Goal: Task Accomplishment & Management: Manage account settings

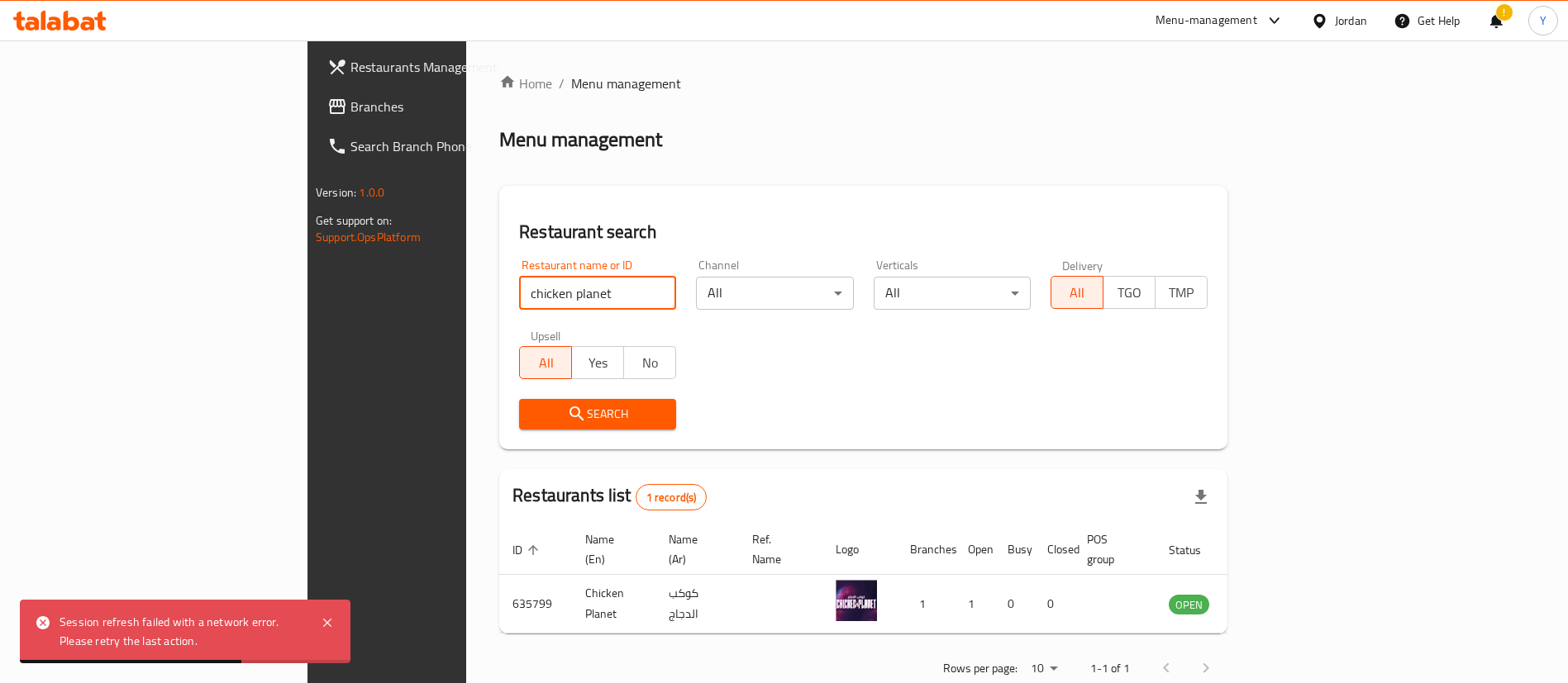
click at [466, 299] on div "Home / Menu management Menu management Restaurant search Restaurant name or ID …" at bounding box center [863, 381] width 794 height 682
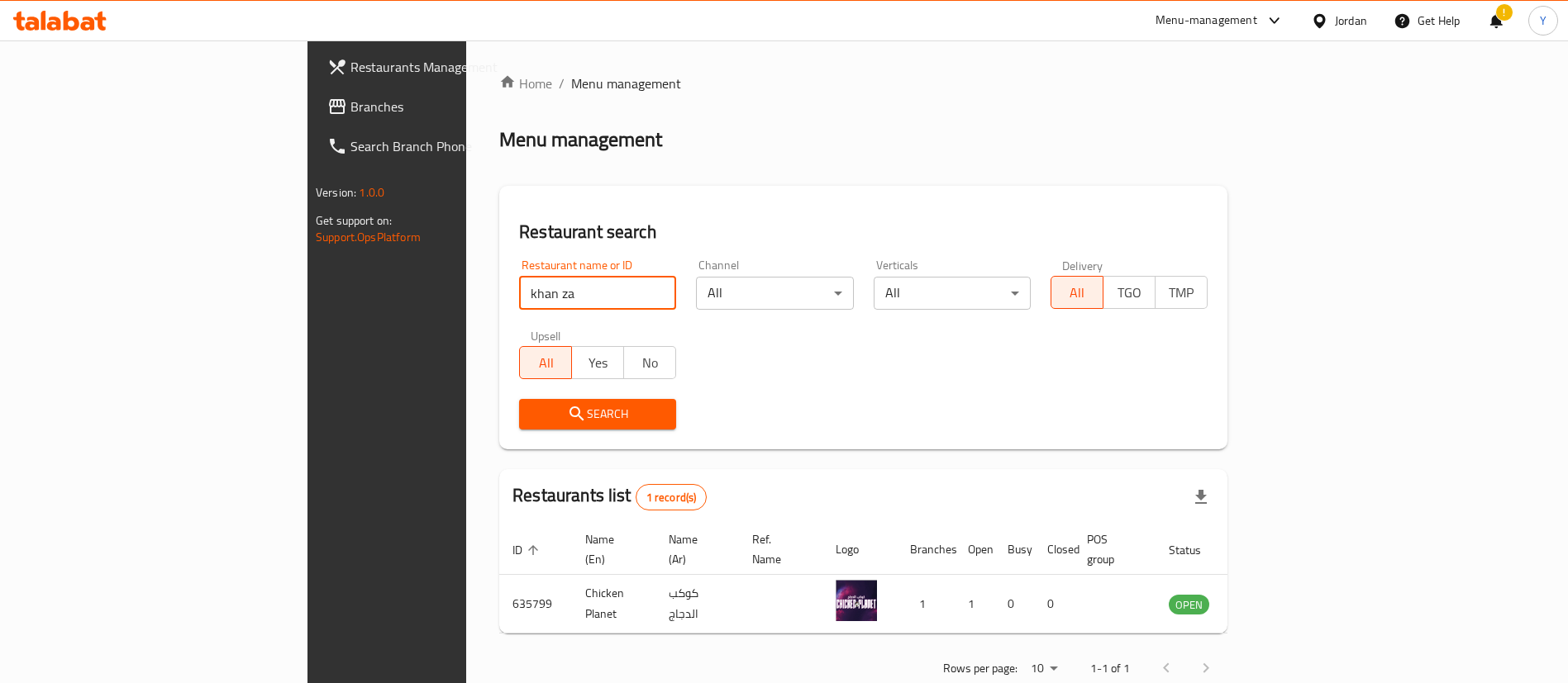
type input "khan za"
click button "Search" at bounding box center [597, 414] width 157 height 30
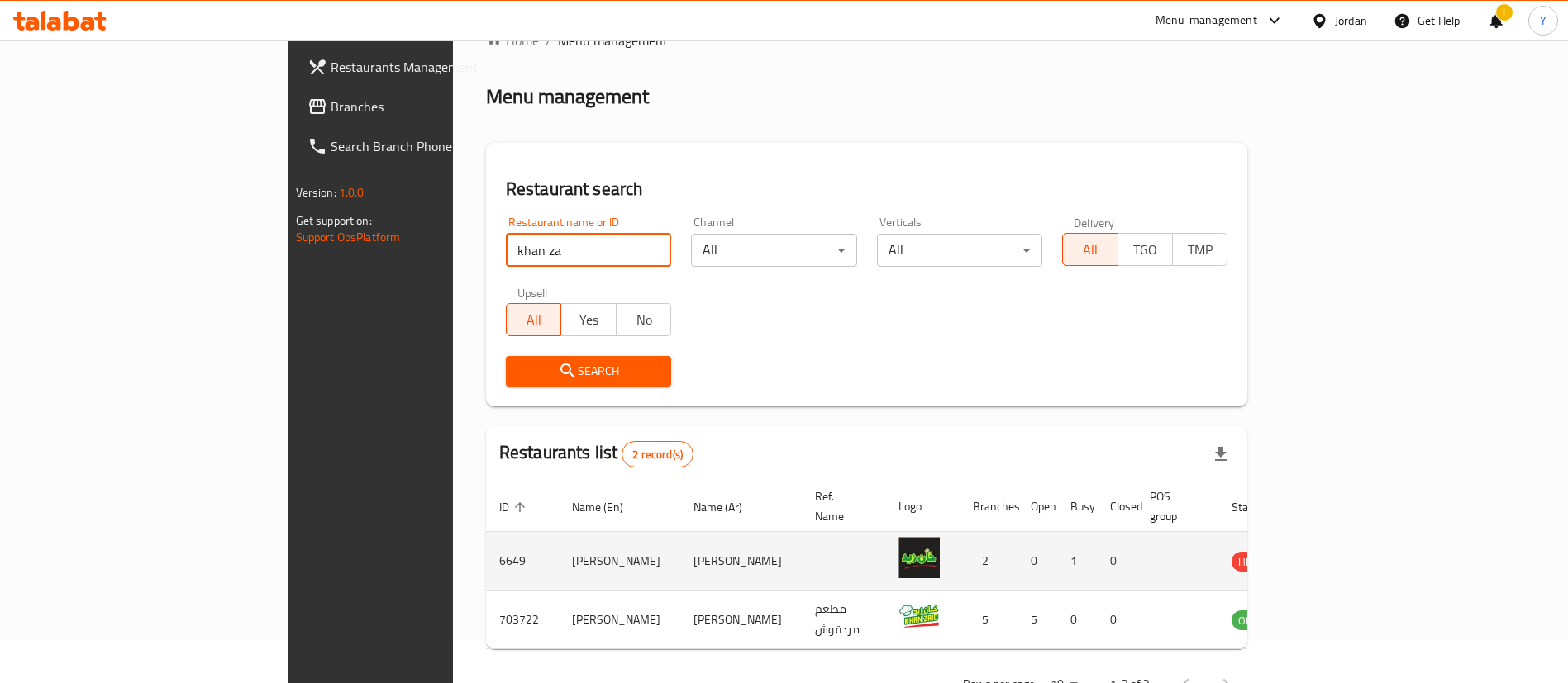
scroll to position [80, 0]
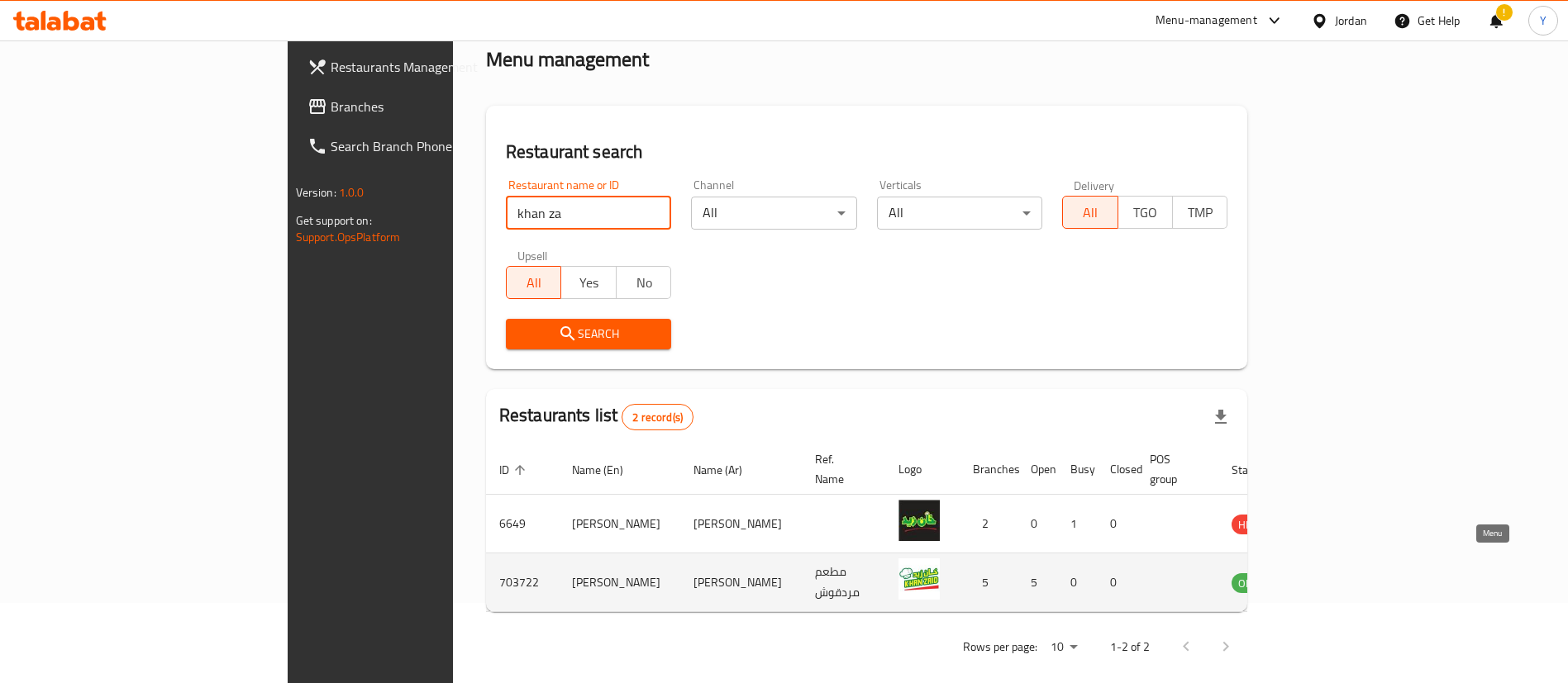
click at [1338, 573] on icon "enhanced table" at bounding box center [1329, 583] width 20 height 20
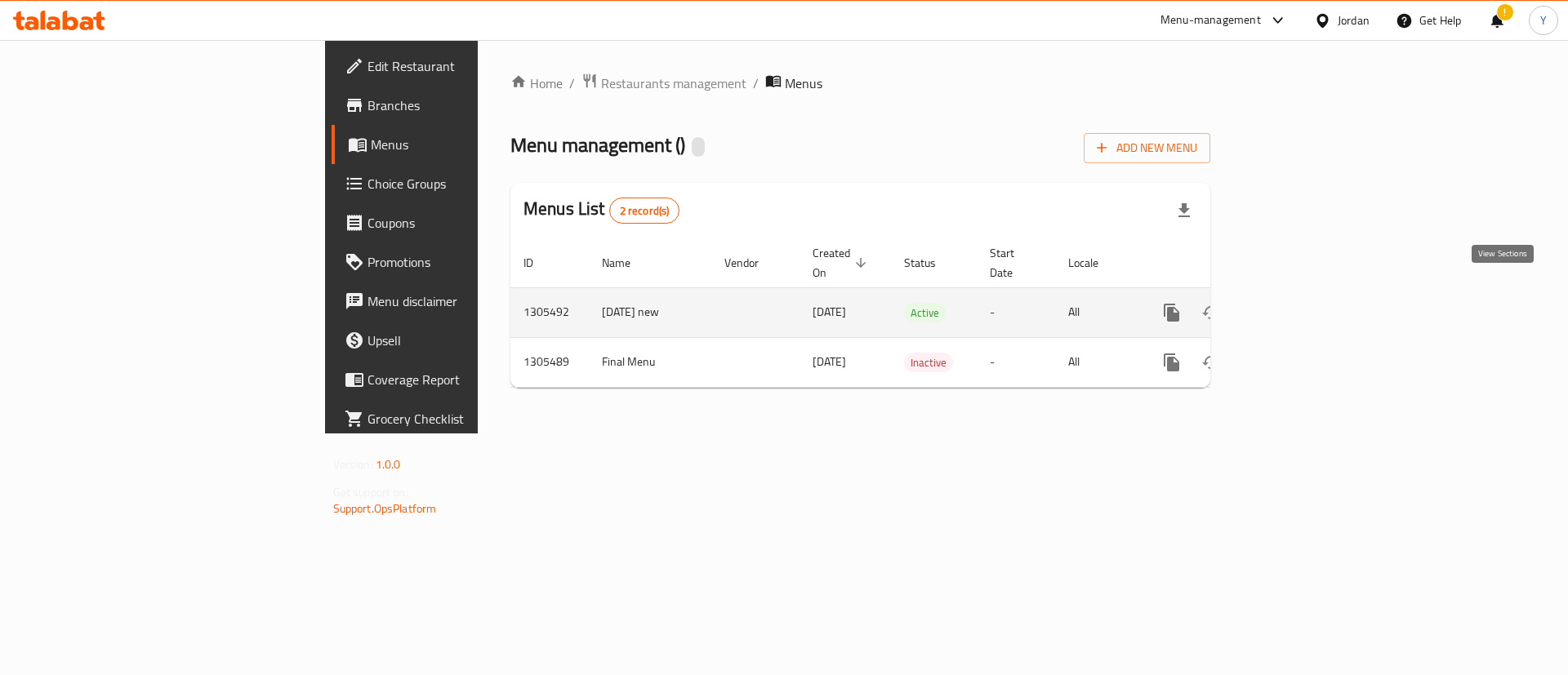
click at [1310, 308] on link "enhanced table" at bounding box center [1289, 312] width 39 height 39
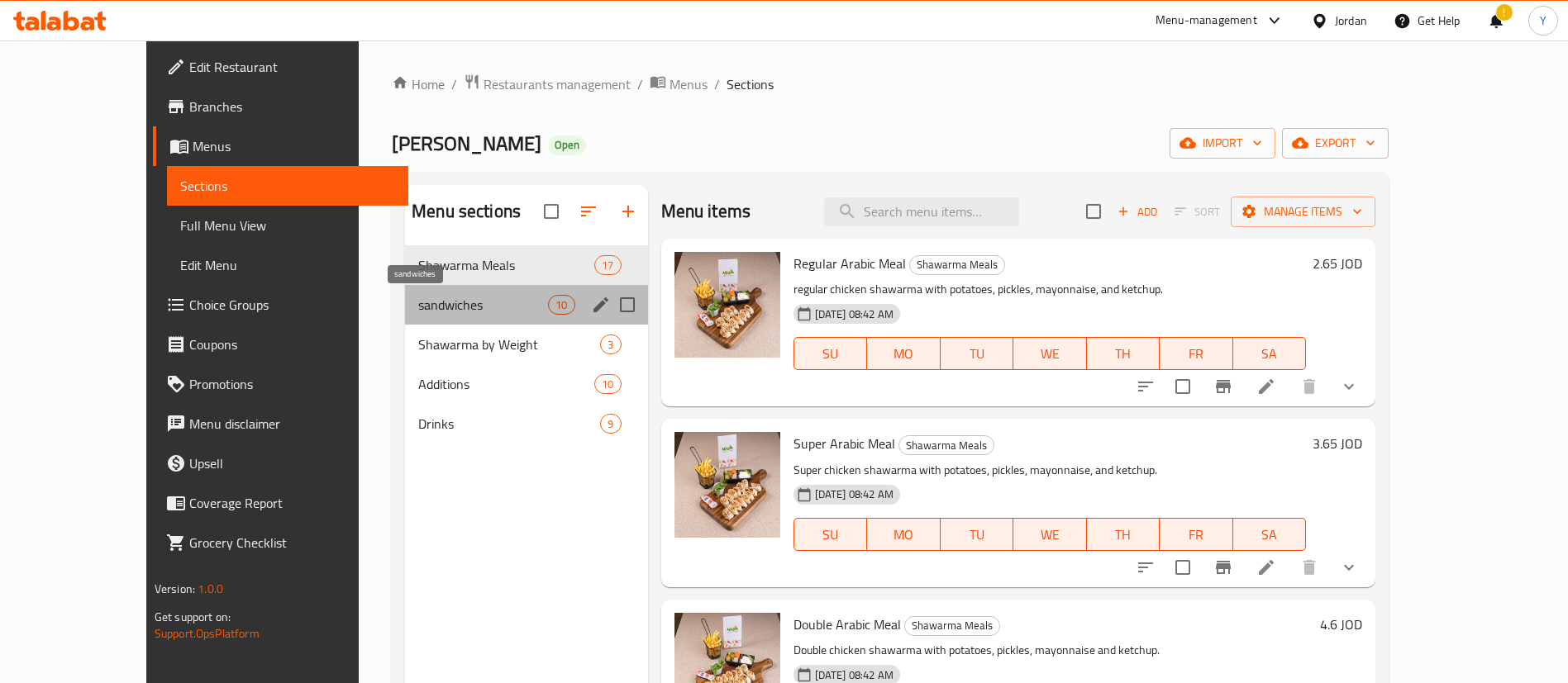
click at [418, 302] on span "sandwiches" at bounding box center [483, 305] width 129 height 20
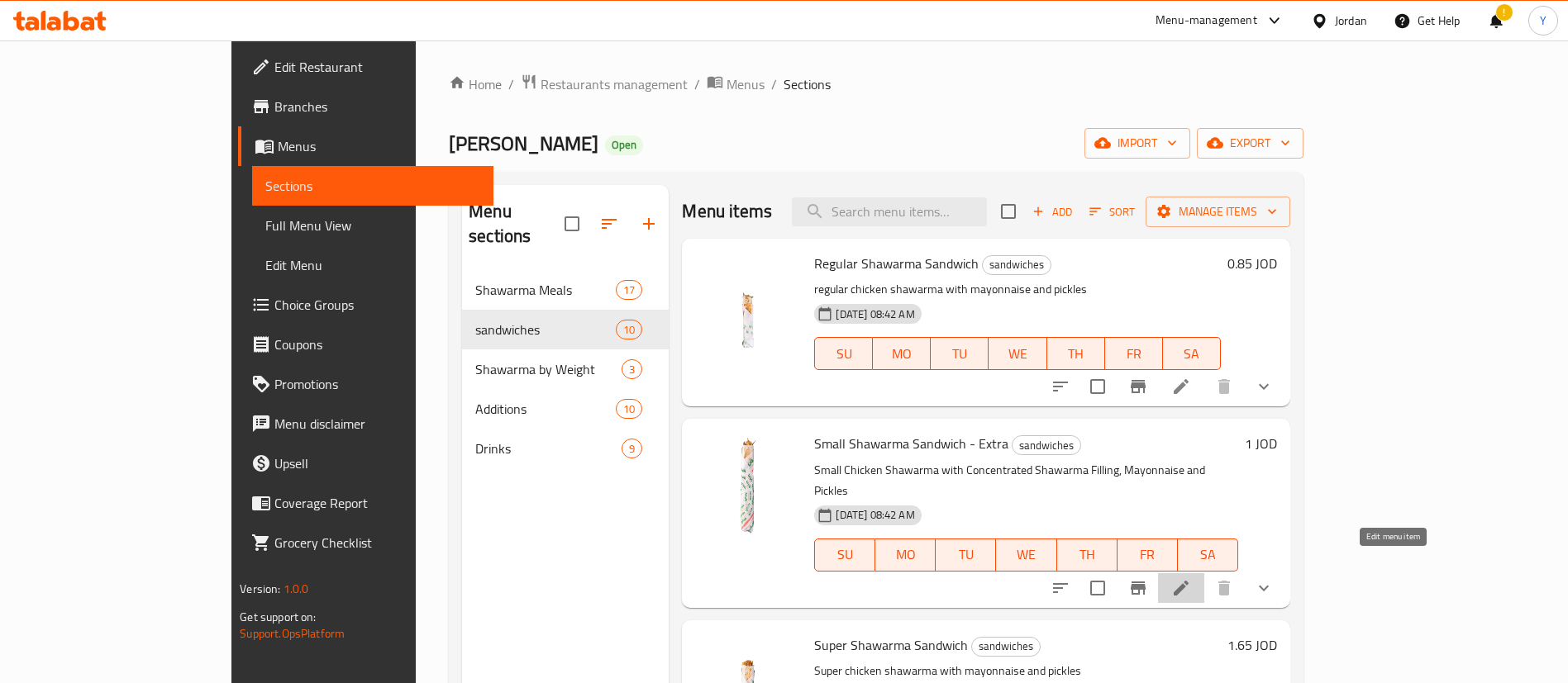
click at [1188, 581] on icon at bounding box center [1181, 588] width 15 height 15
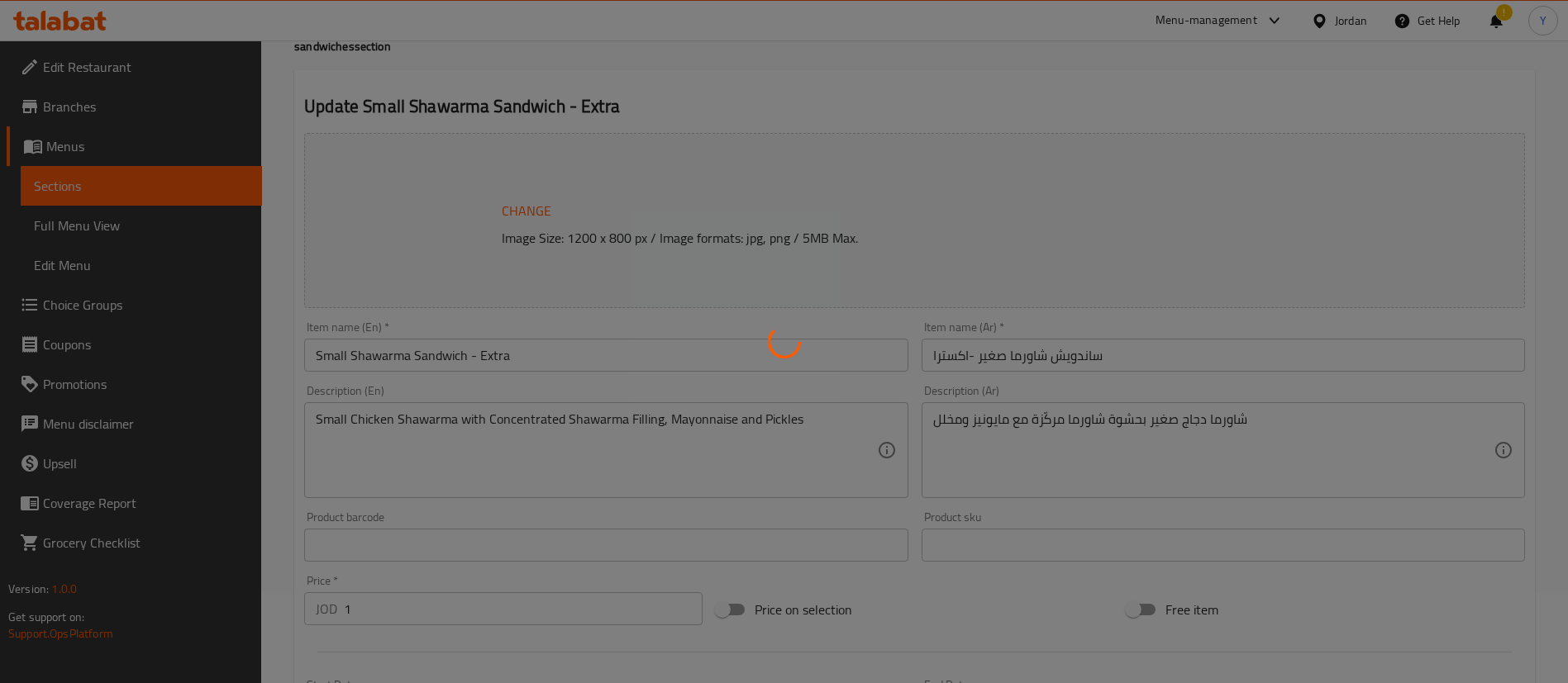
type input "اختيارك من الاضافات"
type input "0"
type input "اضافات"
type input "0"
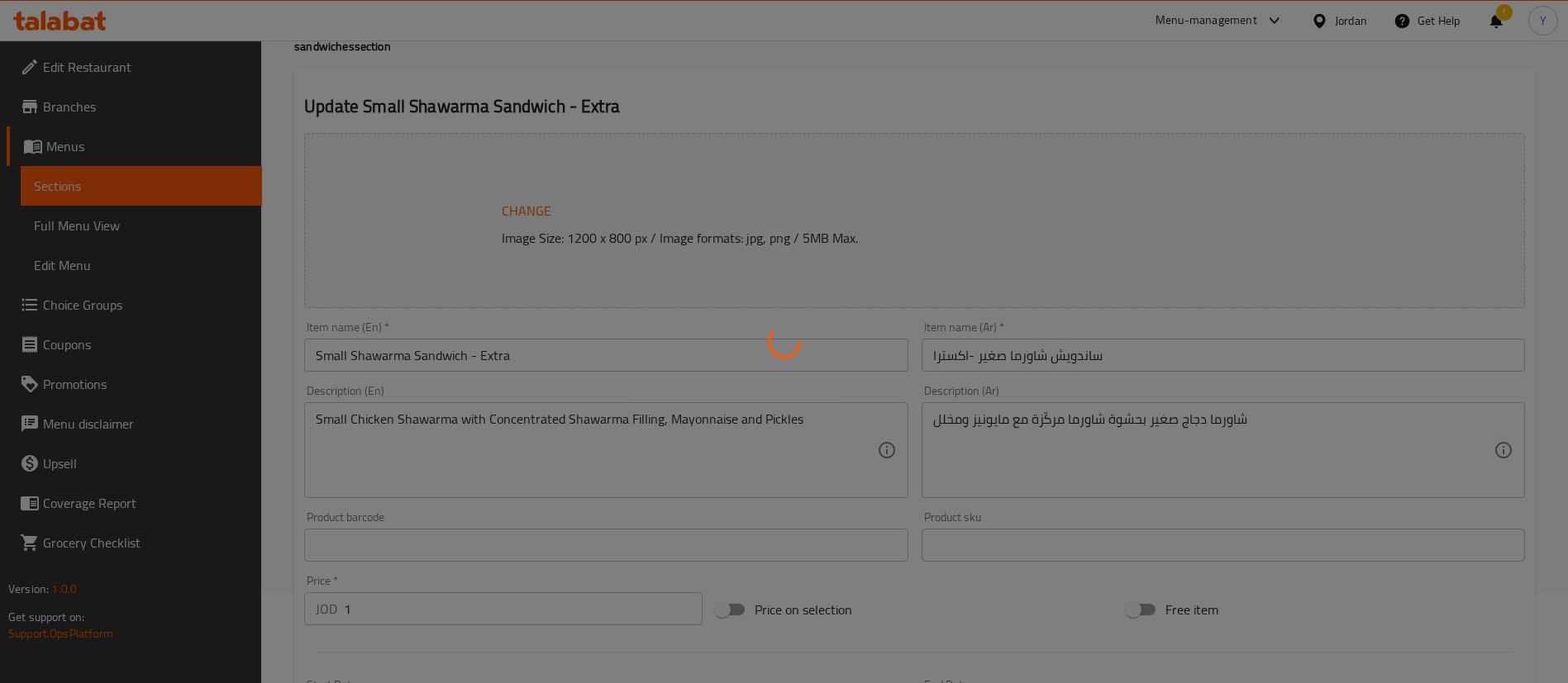
type input "1"
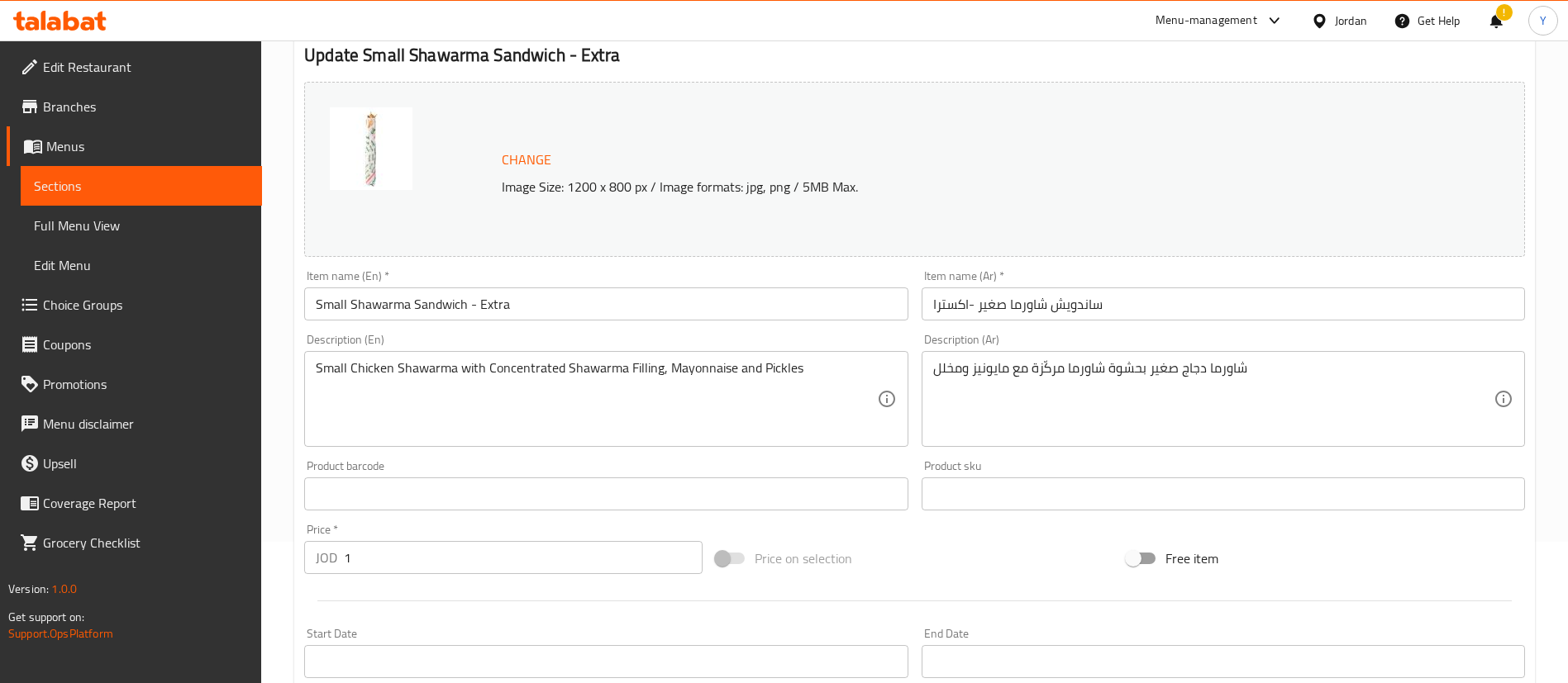
scroll to position [248, 0]
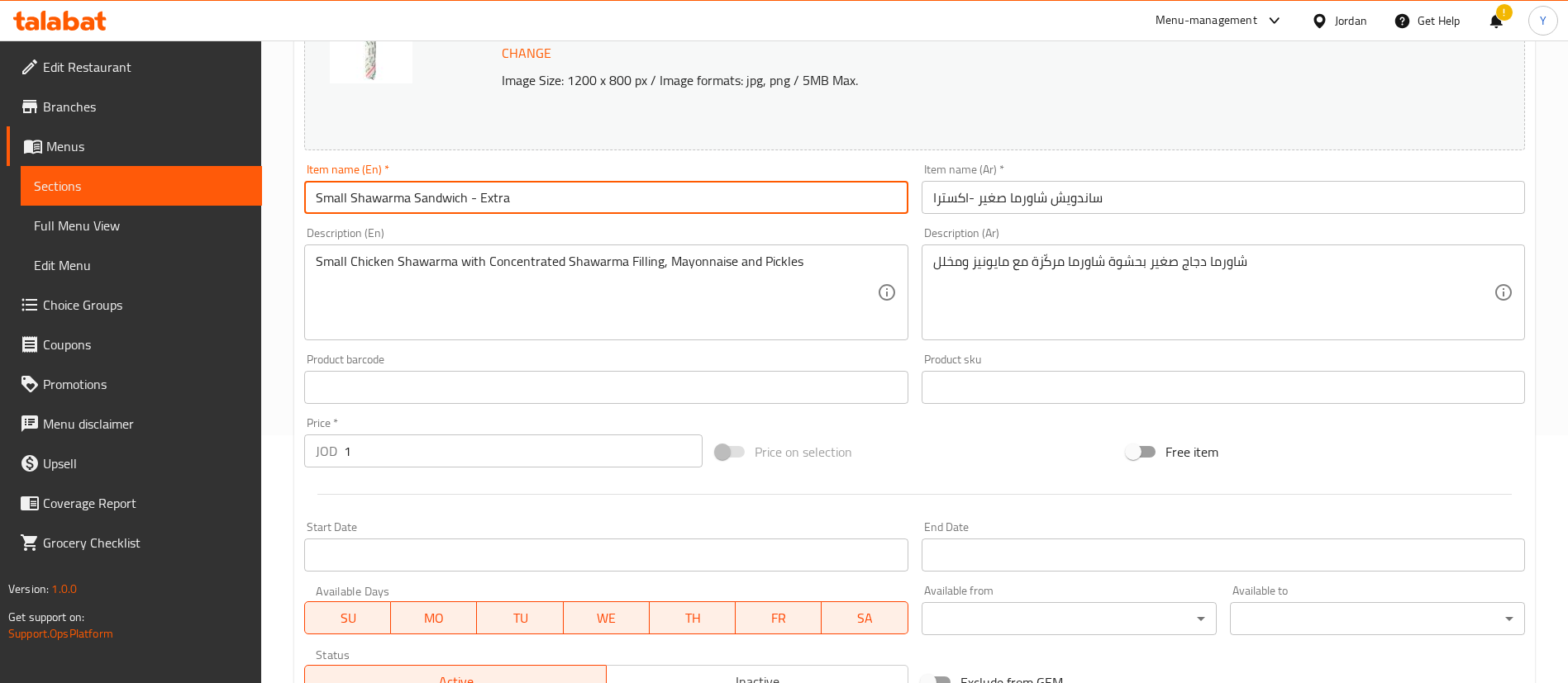
drag, startPoint x: 523, startPoint y: 194, endPoint x: 476, endPoint y: 213, distance: 50.7
click at [476, 213] on input "Small Shawarma Sandwich - Extra" at bounding box center [606, 197] width 603 height 33
drag, startPoint x: 346, startPoint y: 194, endPoint x: 293, endPoint y: 202, distance: 53.6
click at [293, 202] on div "Home / Restaurants management / Menus / Sections / item / update sandwiches sec…" at bounding box center [914, 415] width 1307 height 1246
paste input "regular"
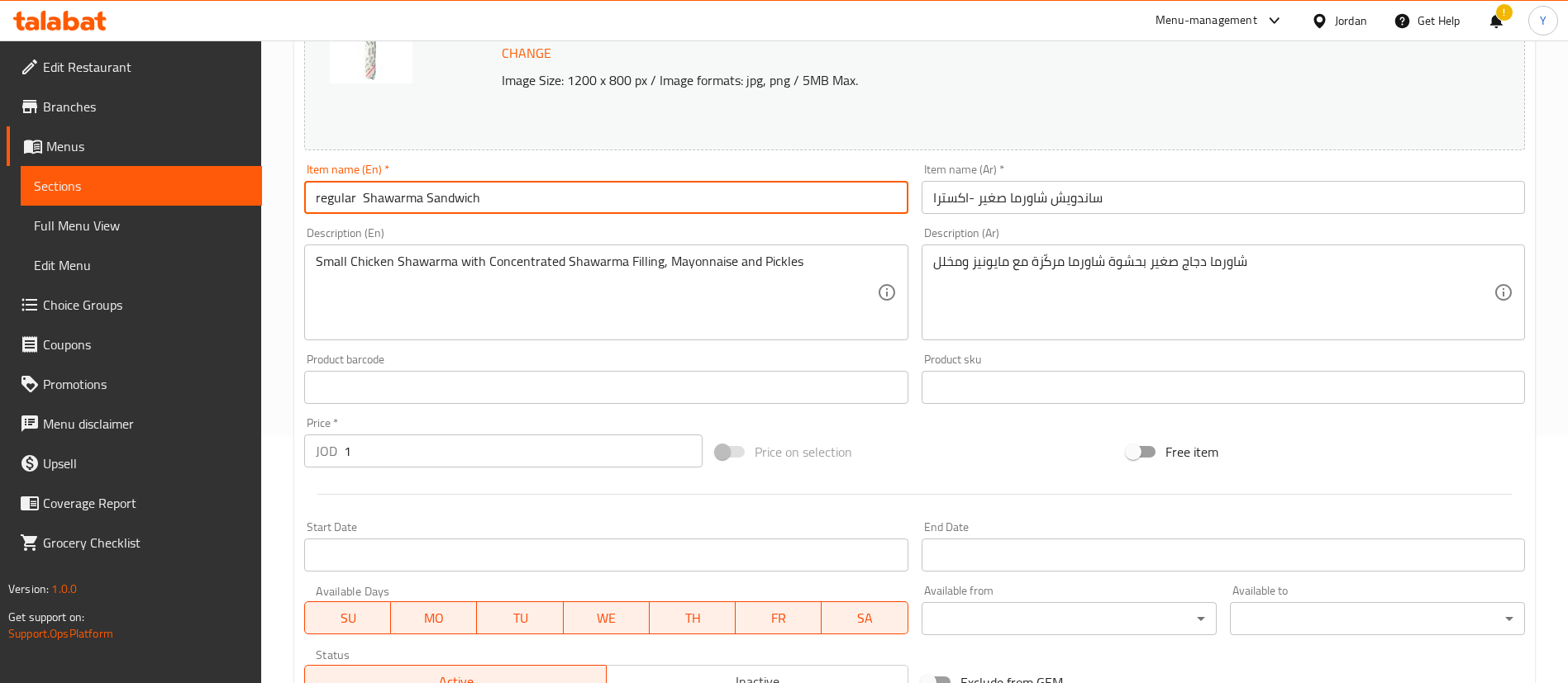
type input "regular Shawarma Sandwich"
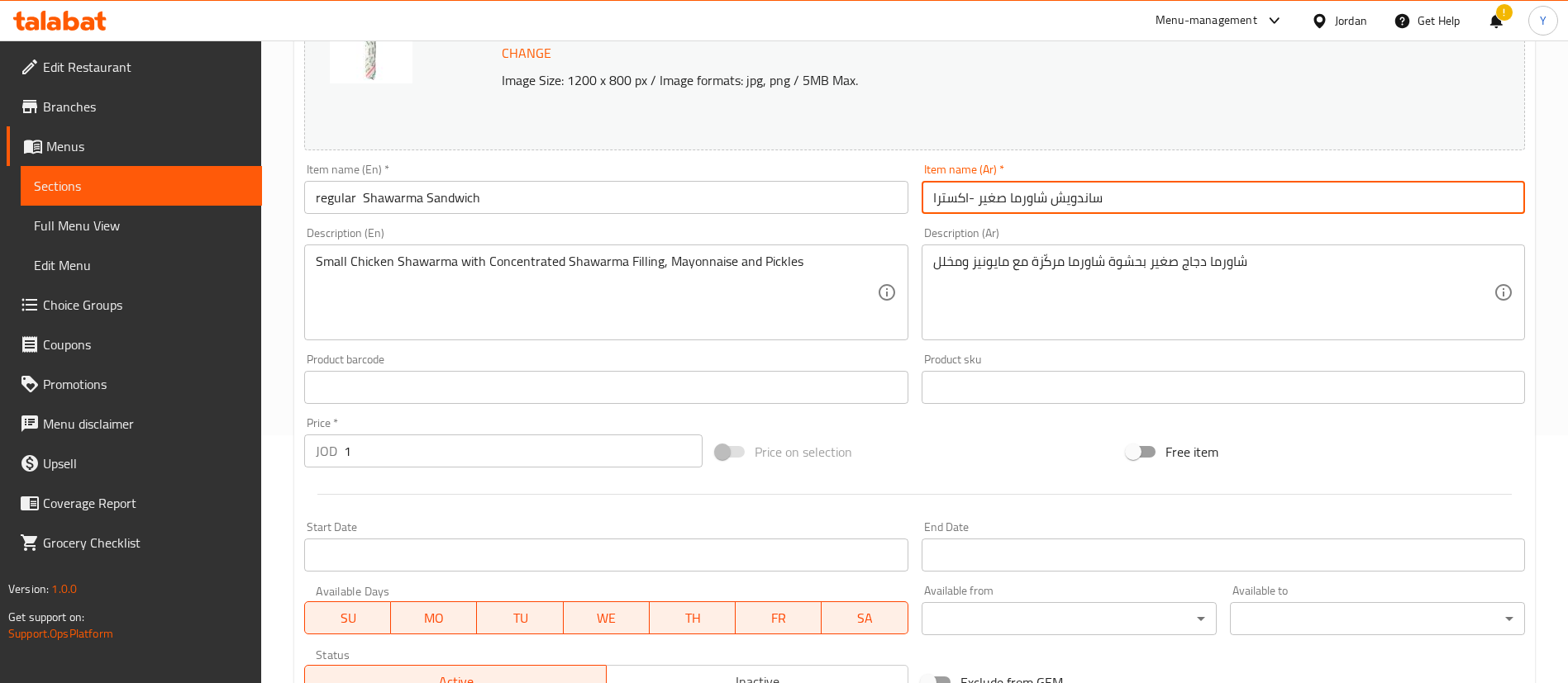
drag, startPoint x: 977, startPoint y: 193, endPoint x: 923, endPoint y: 199, distance: 54.3
click at [923, 199] on input "ساندويش شاورما صغير -اكسترا" at bounding box center [1223, 197] width 603 height 33
drag, startPoint x: 960, startPoint y: 198, endPoint x: 926, endPoint y: 198, distance: 34.0
click at [926, 198] on input "ساندويش شاورما صغير" at bounding box center [1223, 197] width 603 height 33
type input "ساندويش شاورما عادي"
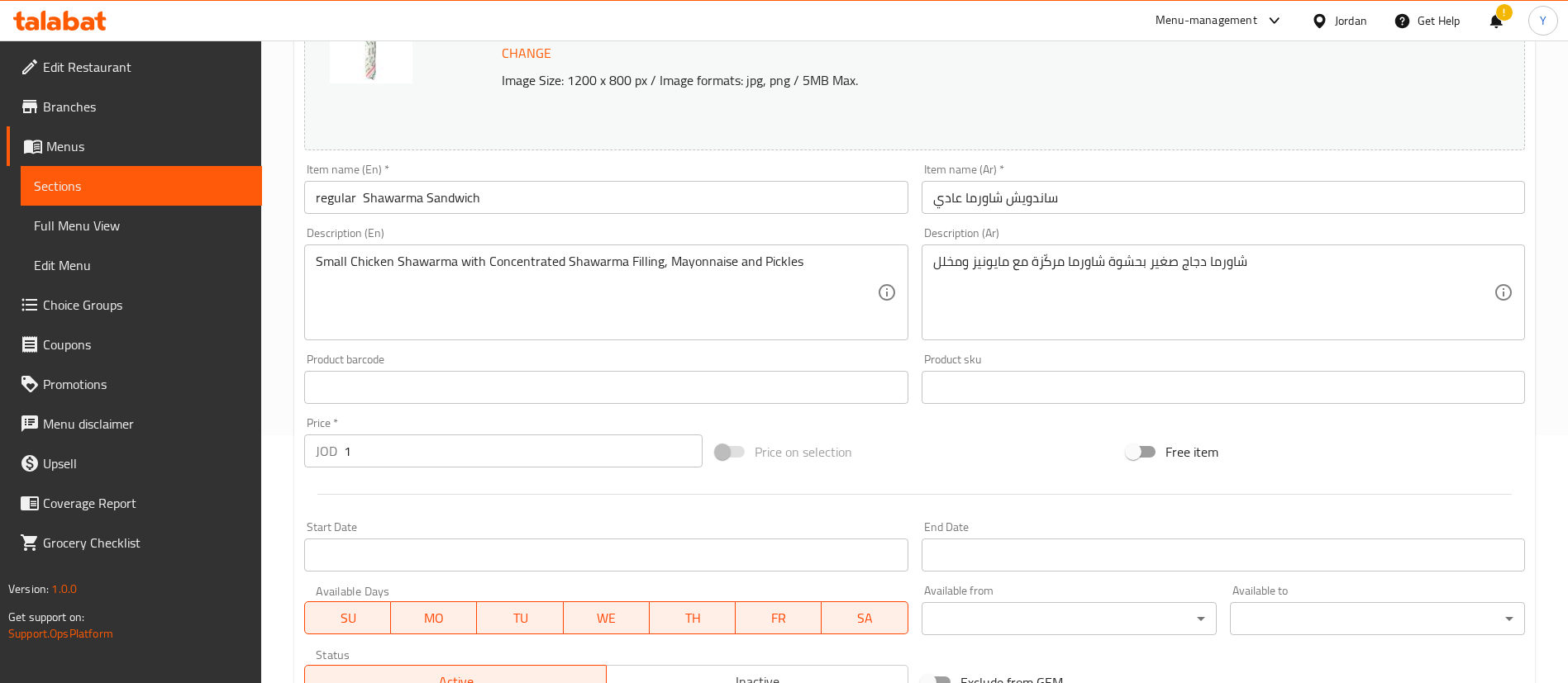
click at [270, 481] on div "Home / Restaurants management / Menus / Sections / item / update sandwiches sec…" at bounding box center [914, 415] width 1307 height 1246
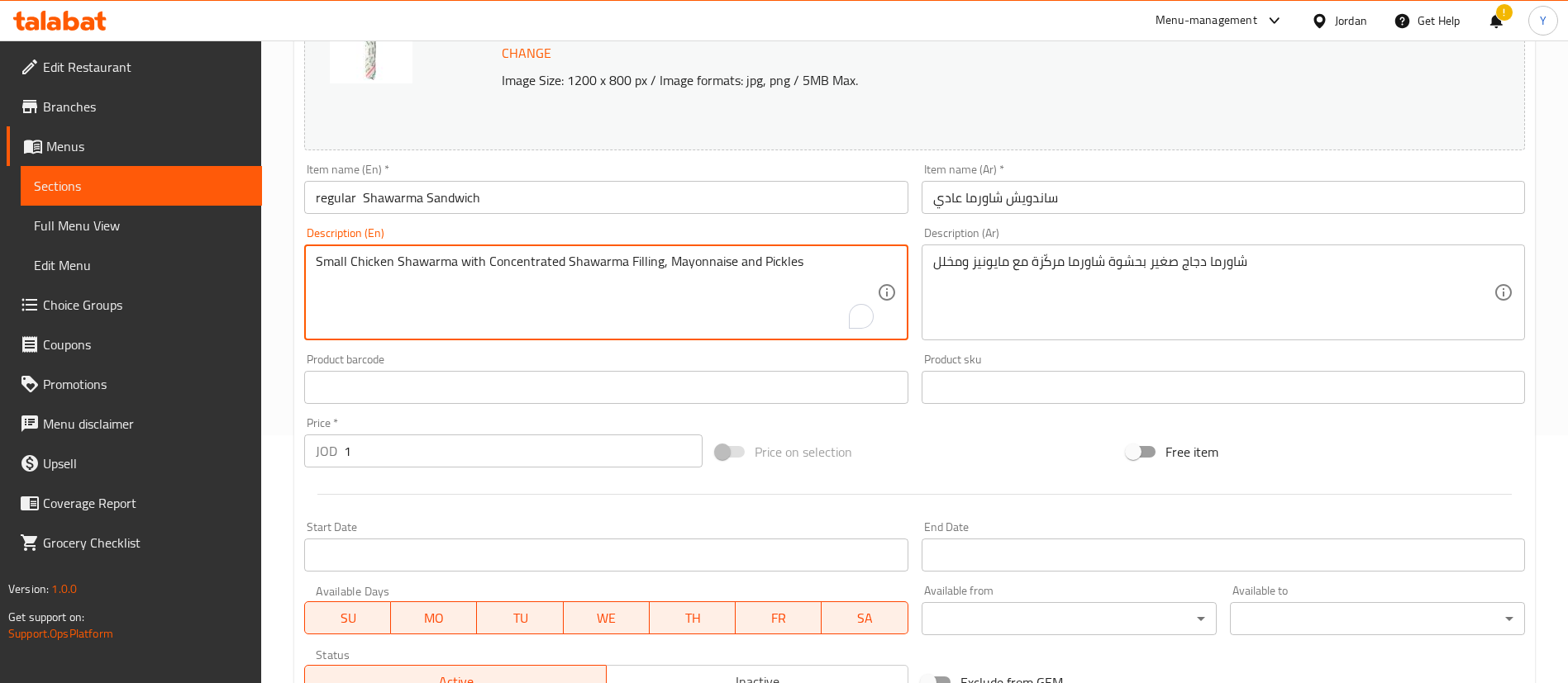
drag, startPoint x: 347, startPoint y: 255, endPoint x: 312, endPoint y: 262, distance: 35.7
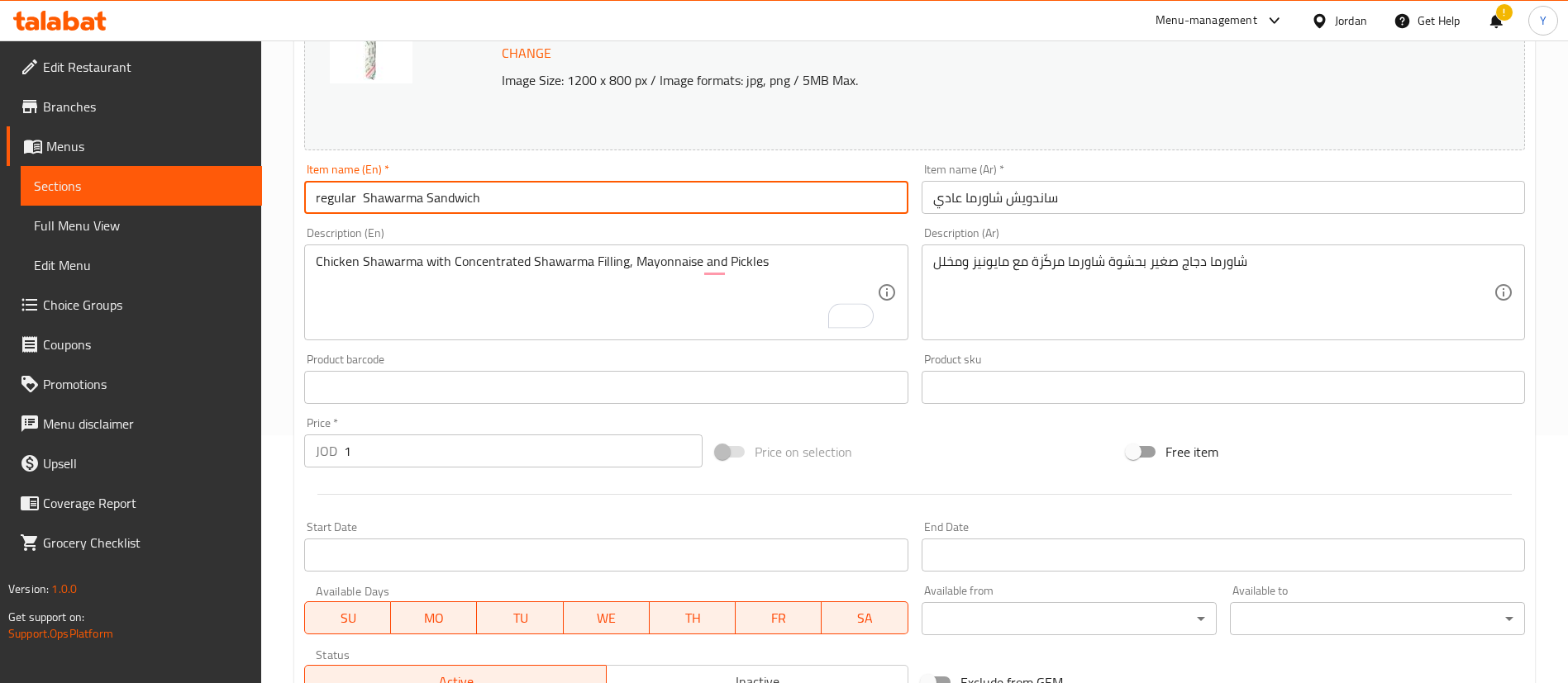
drag, startPoint x: 355, startPoint y: 195, endPoint x: 312, endPoint y: 197, distance: 43.0
click at [312, 197] on input "regular Shawarma Sandwich" at bounding box center [606, 197] width 603 height 33
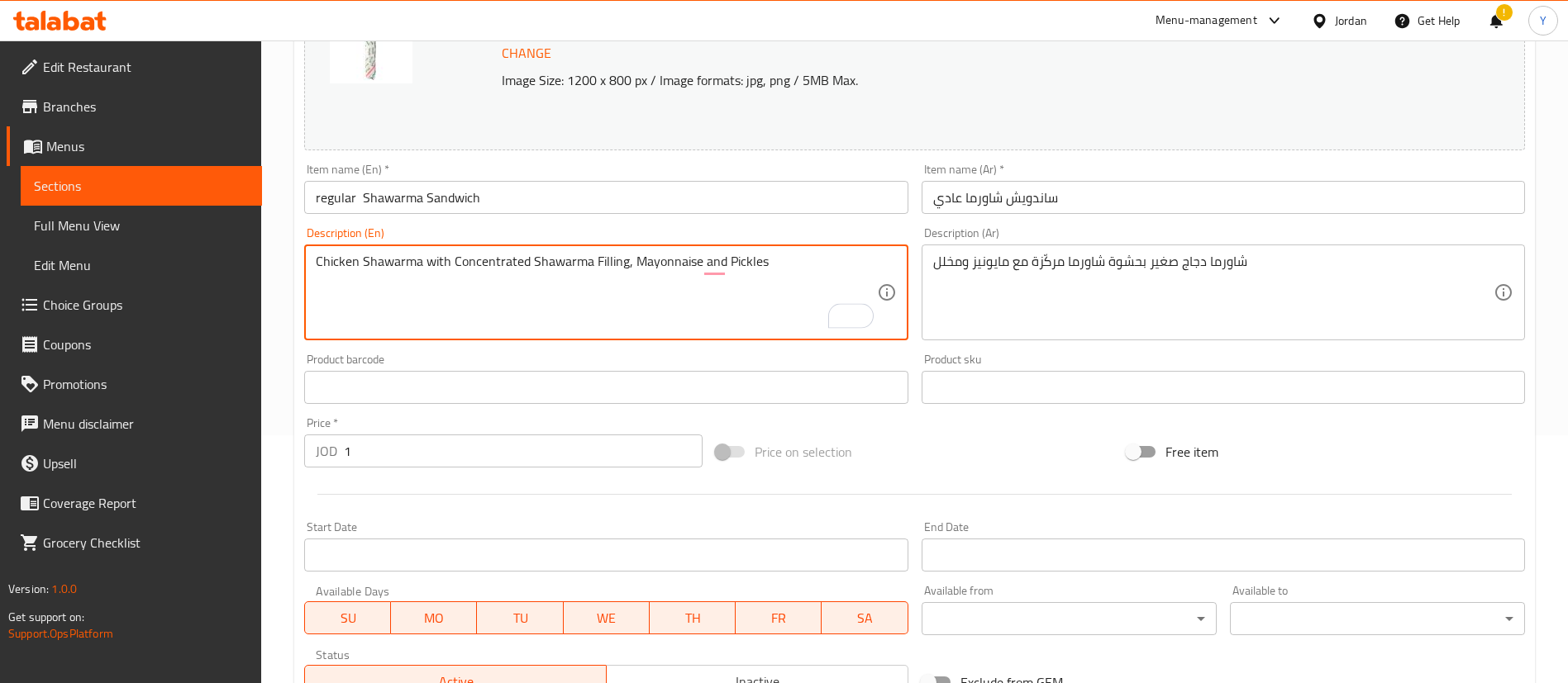
paste textarea "regular"
type textarea "regular Chicken Shawarma with Concentrated Shawarma Filling, Mayonnaise and Pic…"
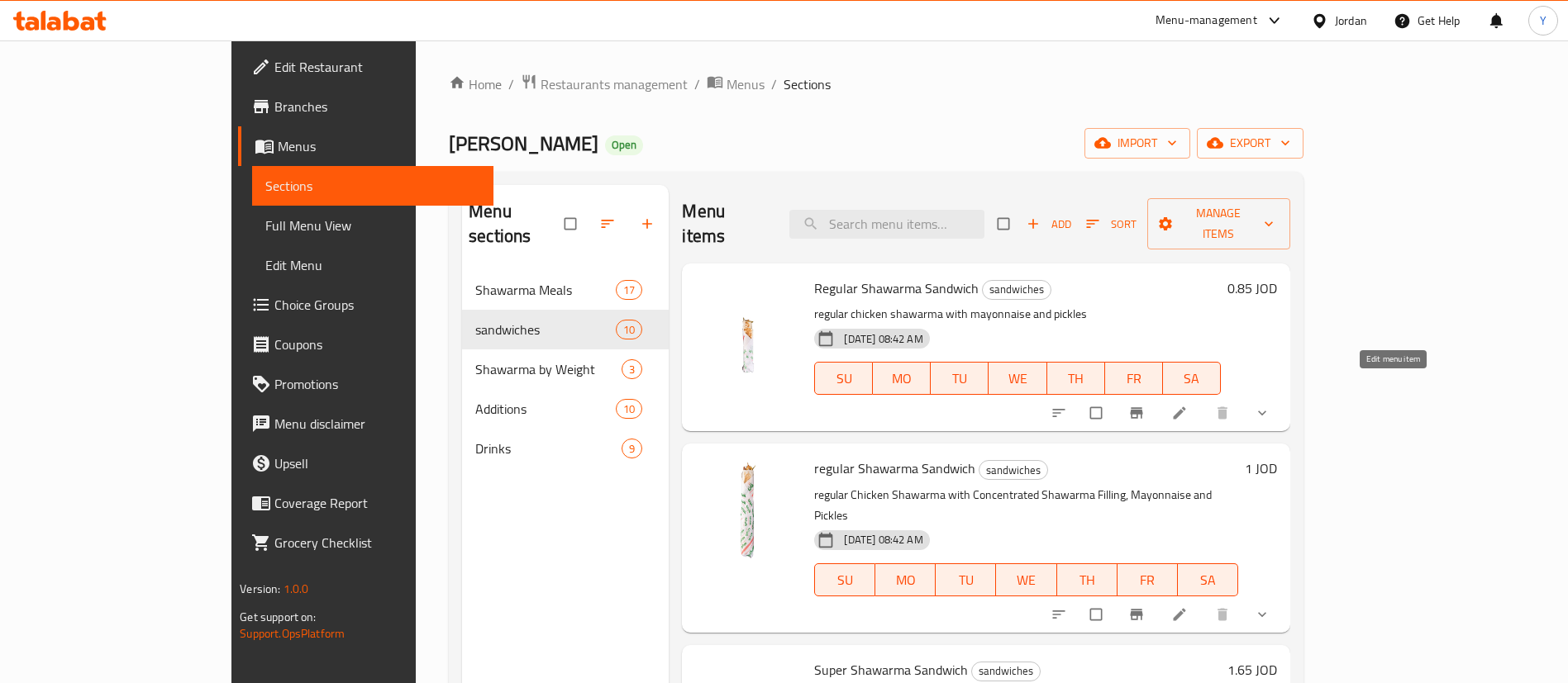
click at [1187, 405] on icon at bounding box center [1180, 413] width 17 height 17
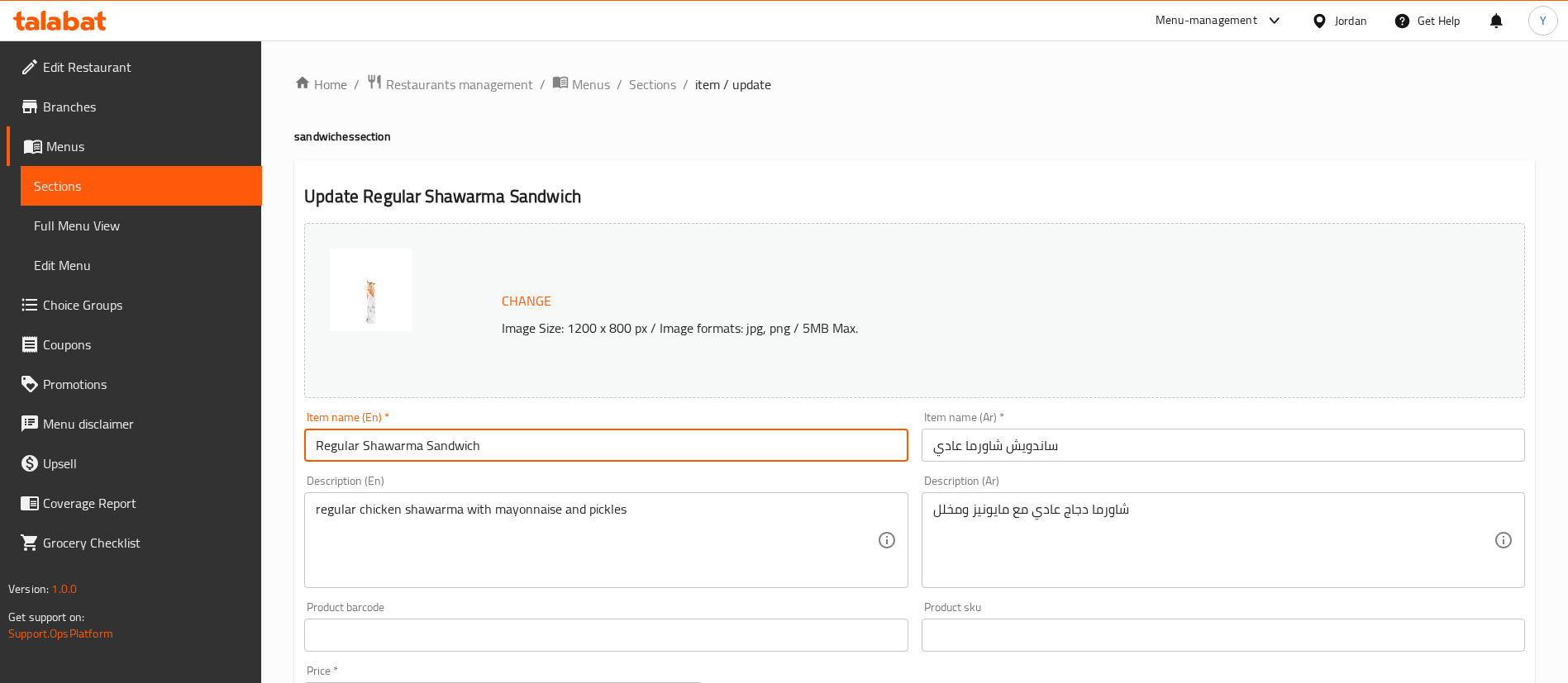
drag, startPoint x: 355, startPoint y: 439, endPoint x: 304, endPoint y: 440, distance: 51.0
click at [304, 440] on input "Regular Shawarma Sandwich" at bounding box center [606, 444] width 603 height 33
drag, startPoint x: 360, startPoint y: 441, endPoint x: 304, endPoint y: 448, distance: 56.4
click at [304, 448] on input "Regular Shawarma Sandwich" at bounding box center [606, 444] width 603 height 33
click at [351, 442] on input "Regular Shawarma Sandwich" at bounding box center [606, 444] width 603 height 33
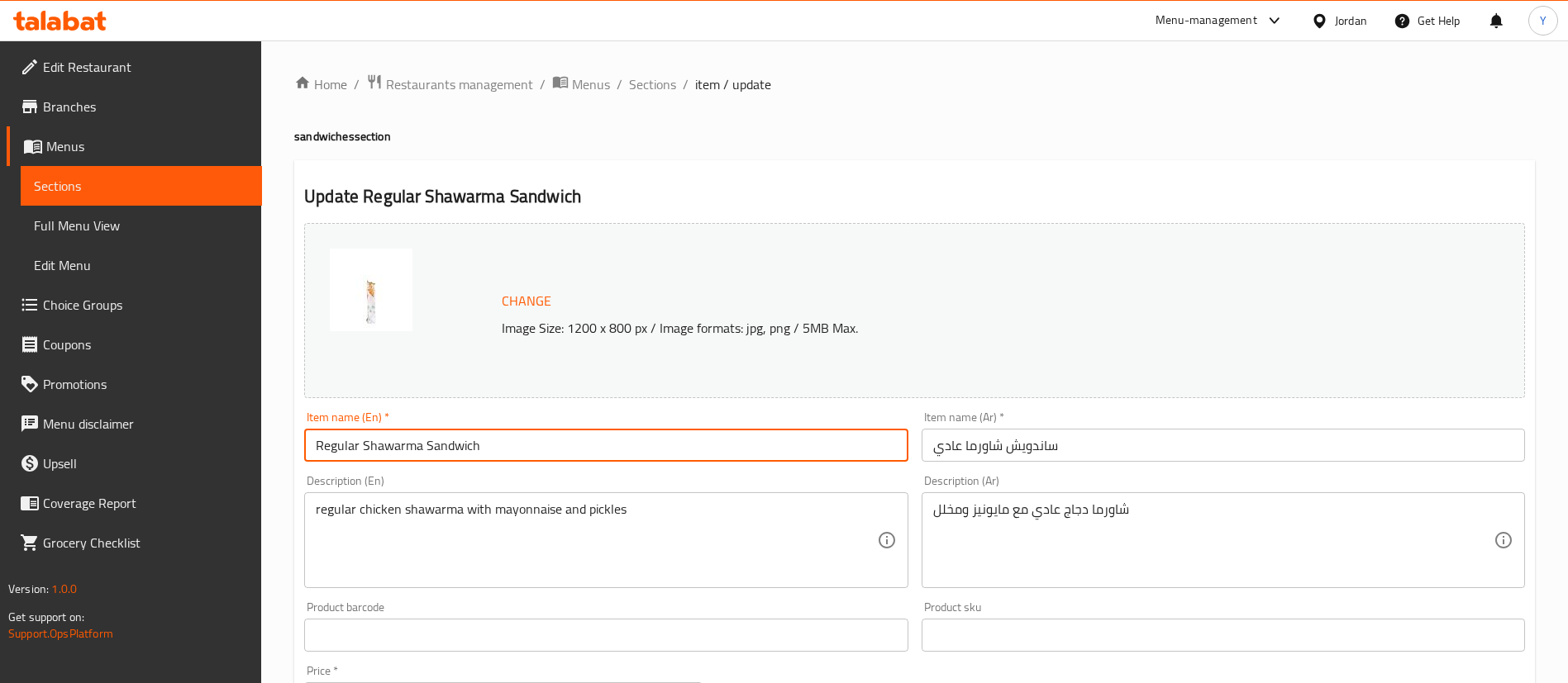
drag, startPoint x: 356, startPoint y: 444, endPoint x: 304, endPoint y: 448, distance: 52.2
click at [304, 448] on input "Regular Shawarma Sandwich" at bounding box center [606, 444] width 603 height 33
click at [357, 440] on input "Regular Shawarma Sandwich" at bounding box center [606, 444] width 603 height 33
drag, startPoint x: 357, startPoint y: 440, endPoint x: 311, endPoint y: 440, distance: 46.0
click at [311, 440] on input "Regular Shawarma Sandwich" at bounding box center [606, 444] width 603 height 33
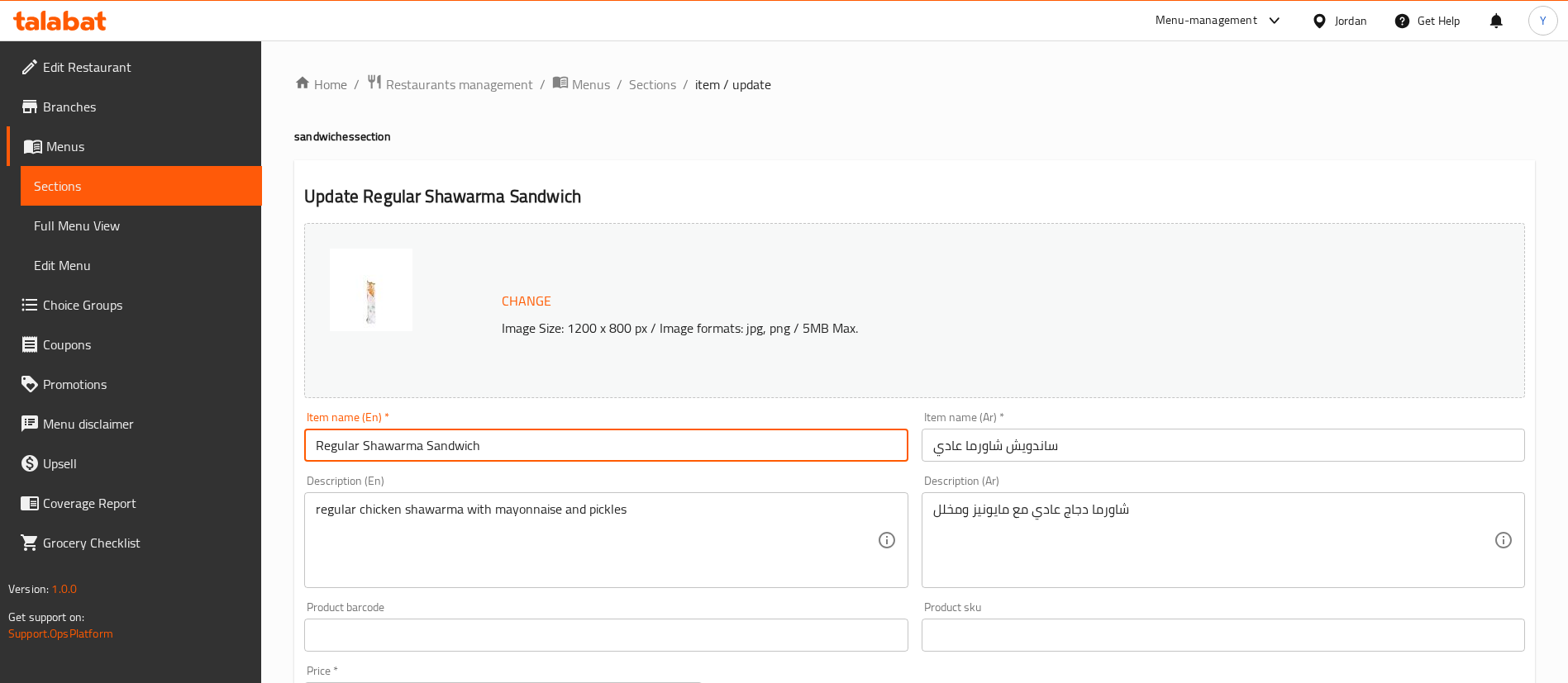
paste input "mini"
type input "mini Shawarma Sandwich"
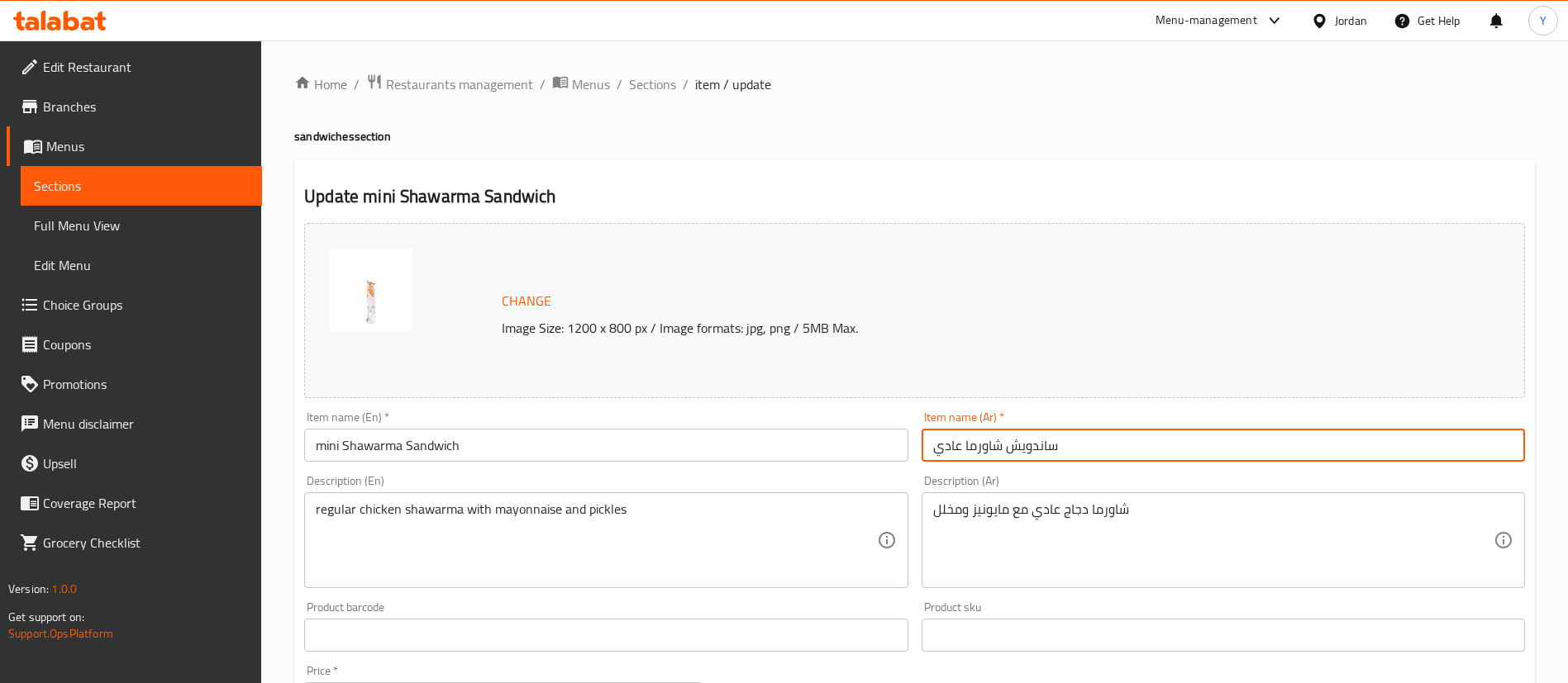
drag, startPoint x: 962, startPoint y: 445, endPoint x: 929, endPoint y: 443, distance: 33.1
click at [929, 443] on input "ساندويش شاورما عادي" at bounding box center [1223, 444] width 603 height 33
paste input "افير"
type input "ساندويش شاورما عصافيري"
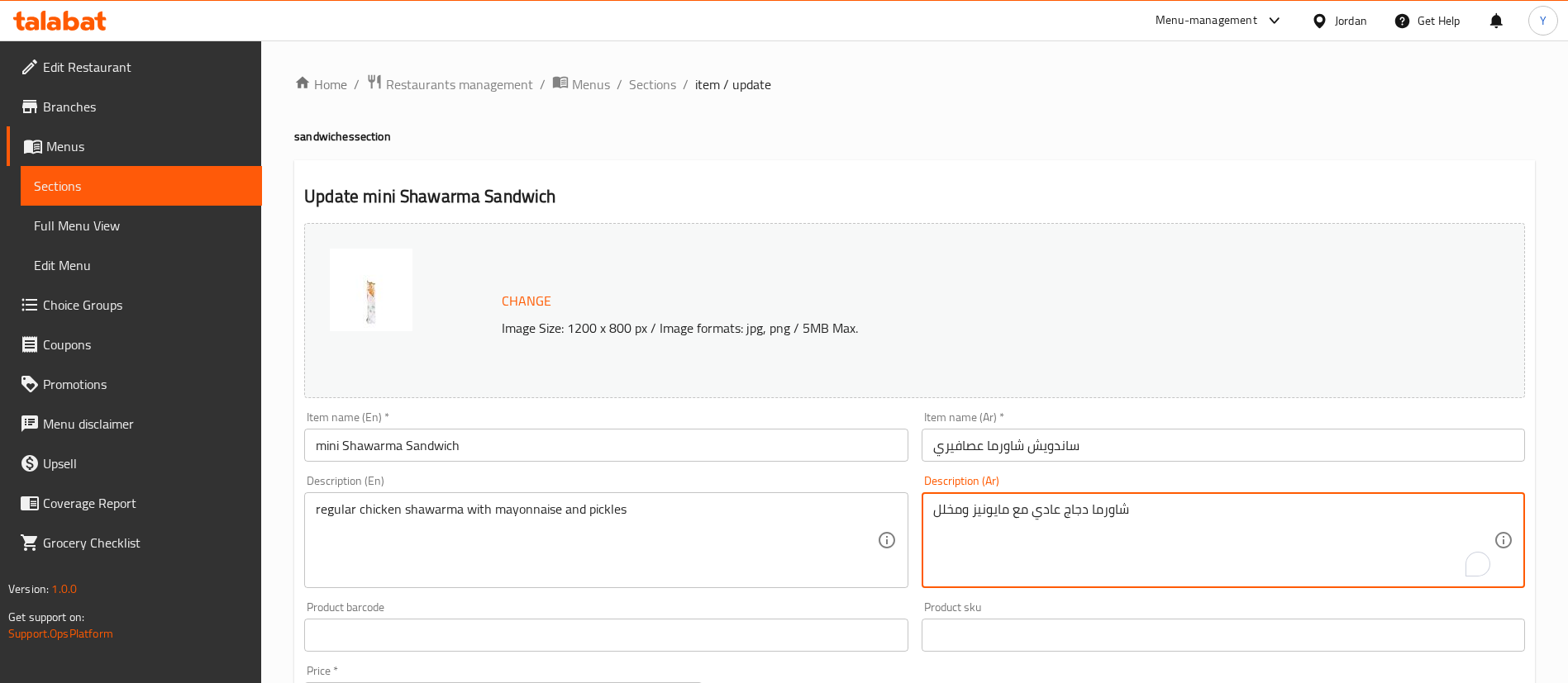
drag, startPoint x: 1059, startPoint y: 506, endPoint x: 1034, endPoint y: 509, distance: 25.2
paste textarea "افير"
type textarea "شاورما دجاج عصافيري مع مايونيز ومخلل"
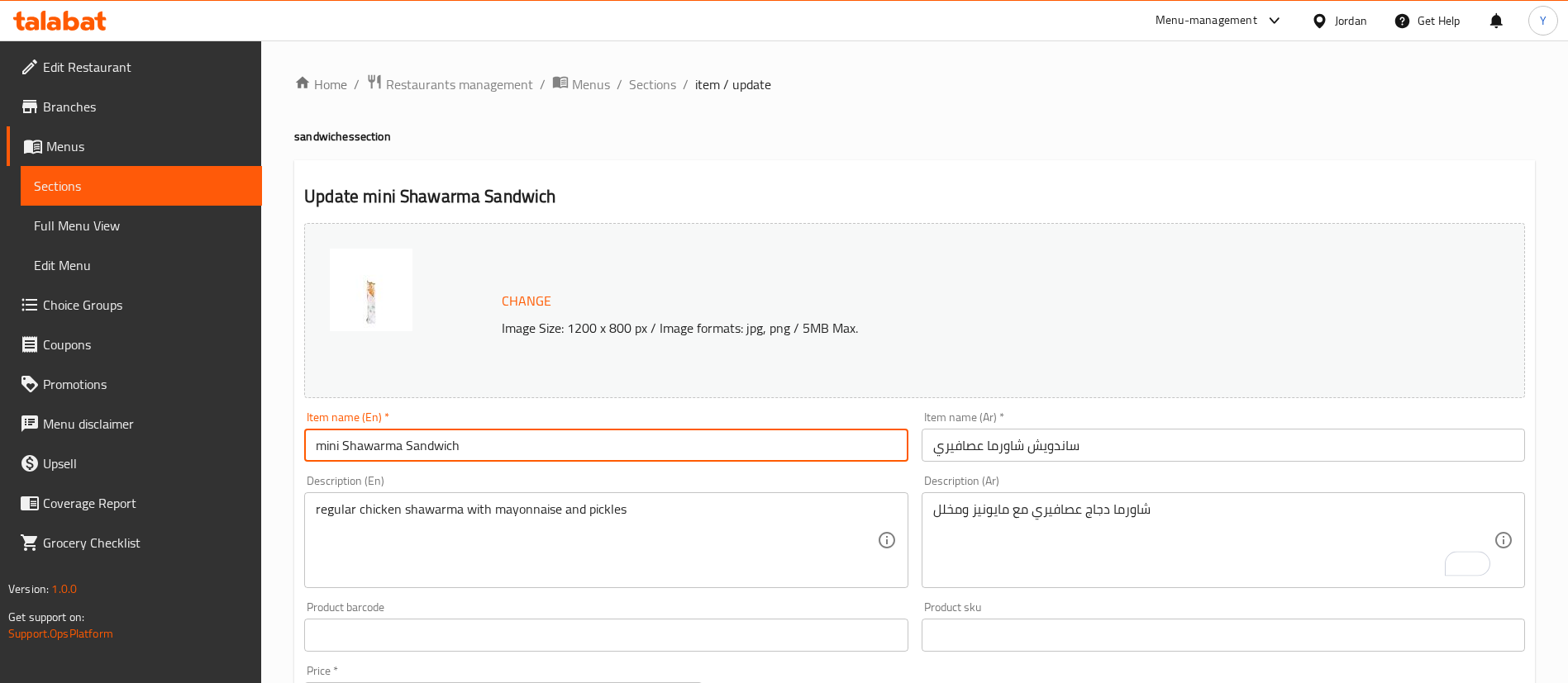
drag, startPoint x: 342, startPoint y: 441, endPoint x: 329, endPoint y: 440, distance: 13.0
click at [329, 440] on input "mini Shawarma Sandwich" at bounding box center [606, 444] width 603 height 33
click at [339, 440] on input "mini Shawarma Sandwich" at bounding box center [606, 444] width 603 height 33
drag, startPoint x: 339, startPoint y: 440, endPoint x: 315, endPoint y: 440, distance: 24.0
click at [315, 440] on input "mini Shawarma Sandwich" at bounding box center [606, 444] width 603 height 33
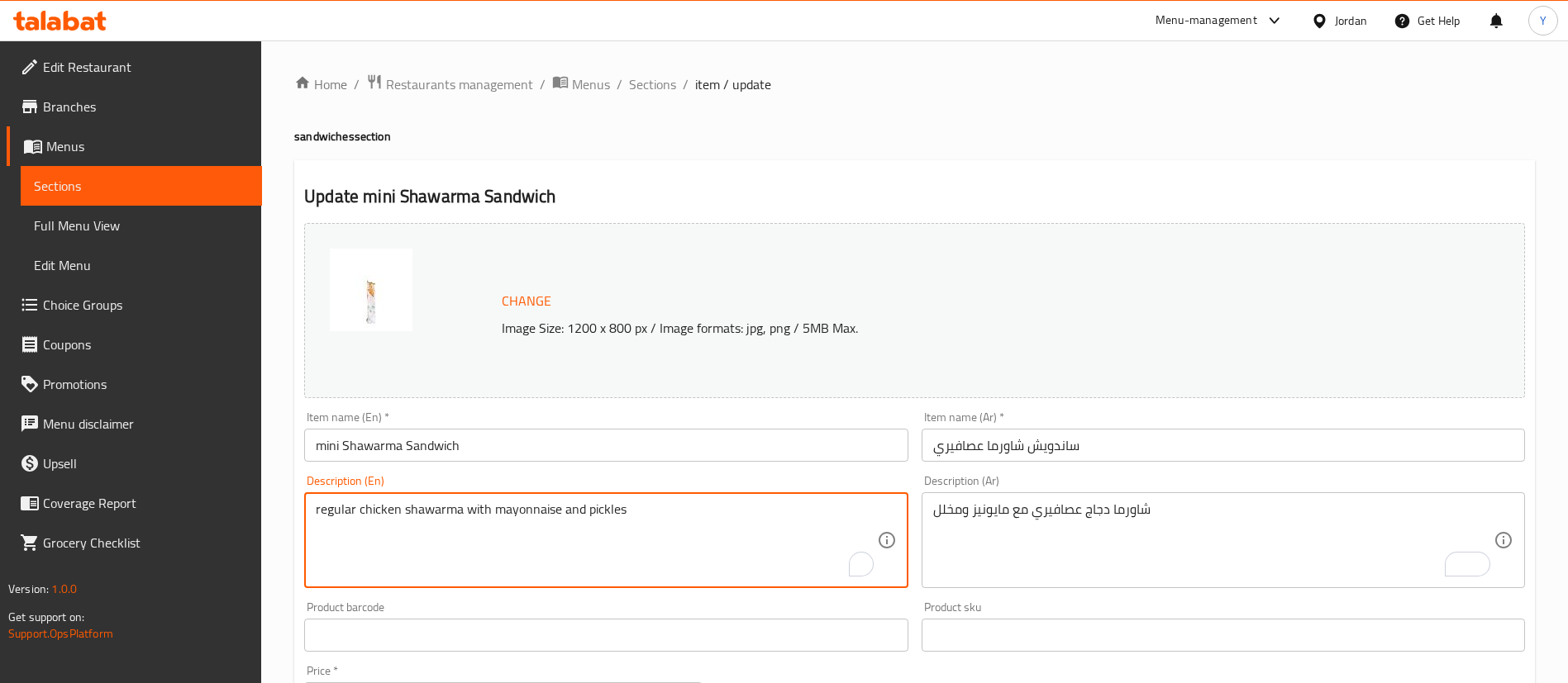
drag, startPoint x: 351, startPoint y: 507, endPoint x: 328, endPoint y: 507, distance: 23.0
drag, startPoint x: 354, startPoint y: 506, endPoint x: 318, endPoint y: 506, distance: 36.0
click at [318, 506] on textarea "regular chicken shawarma with mayonnaise and pickles" at bounding box center [596, 540] width 560 height 78
click at [338, 523] on textarea "regular chicken shawarma with mayonnaise and pickles" at bounding box center [596, 540] width 560 height 78
drag, startPoint x: 353, startPoint y: 503, endPoint x: 317, endPoint y: 503, distance: 36.0
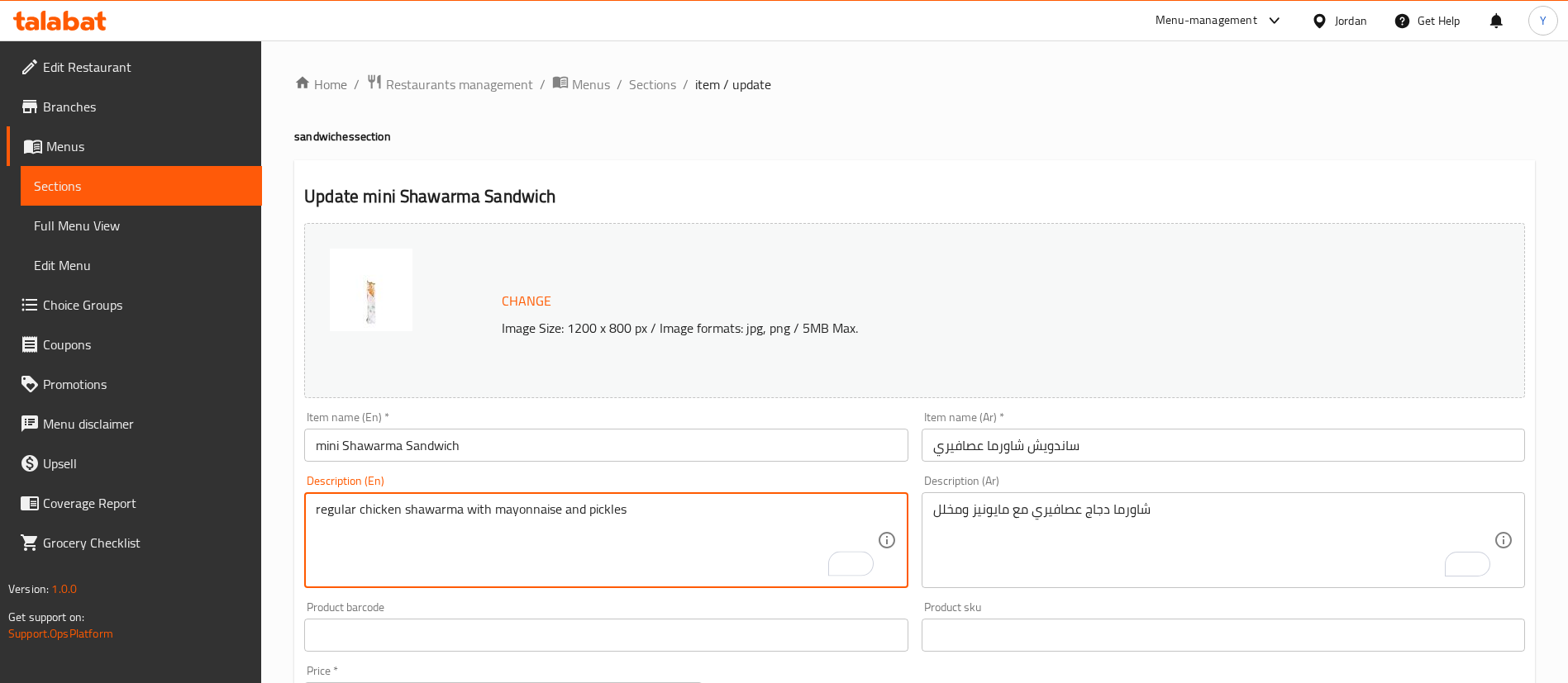
click at [317, 503] on textarea "regular chicken shawarma with mayonnaise and pickles" at bounding box center [596, 540] width 560 height 78
paste textarea "mini"
type textarea "mini chicken shawarma with mayonnaise and pickles"
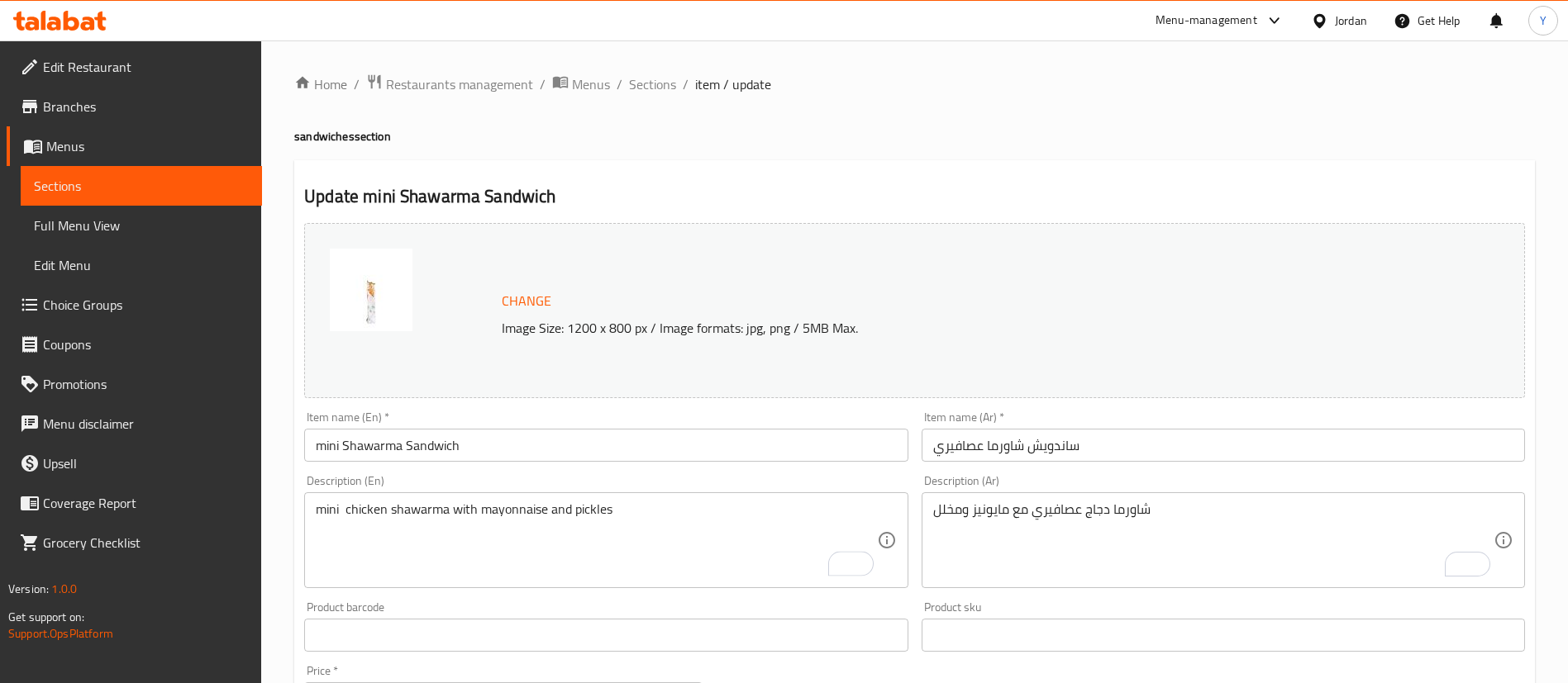
click at [279, 462] on div "Home / Restaurants management / Menus / Sections / item / update sandwiches sec…" at bounding box center [914, 663] width 1307 height 1246
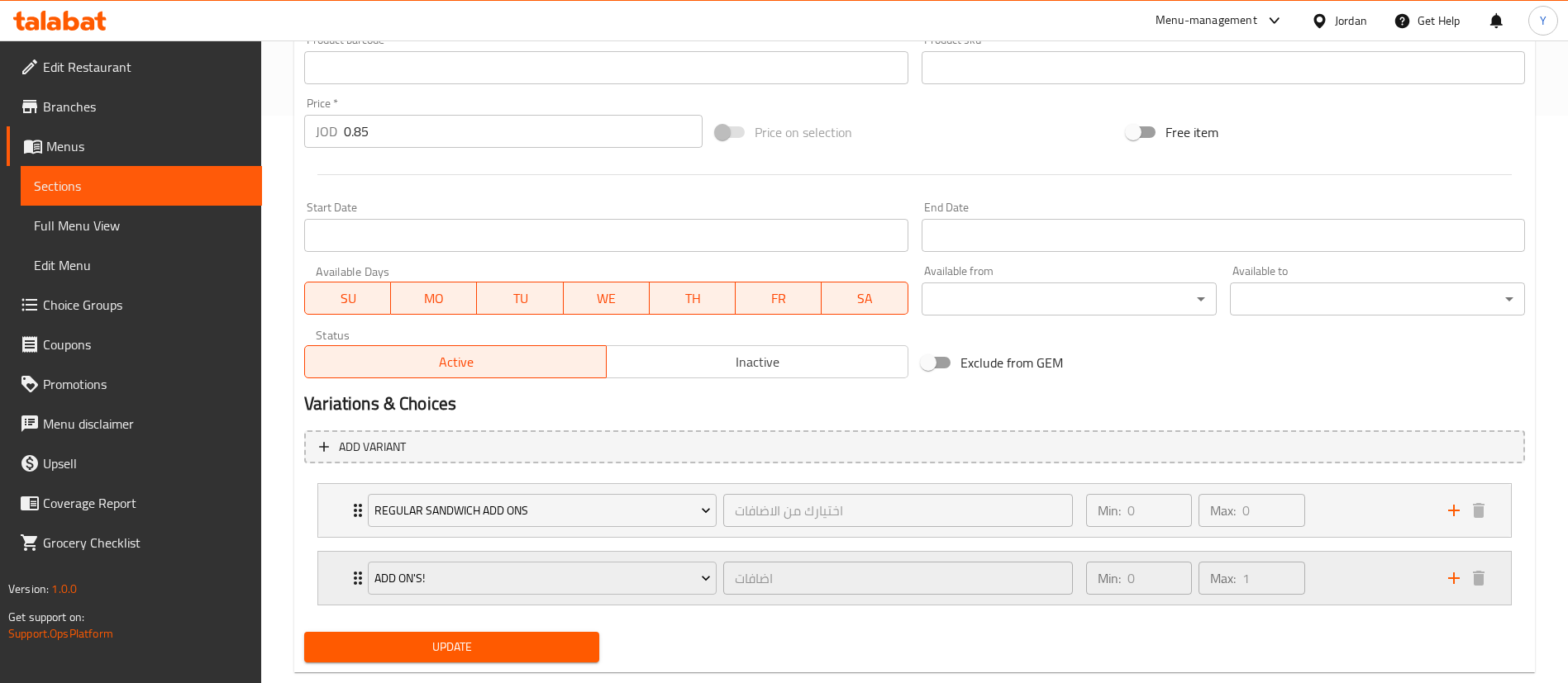
scroll to position [603, 0]
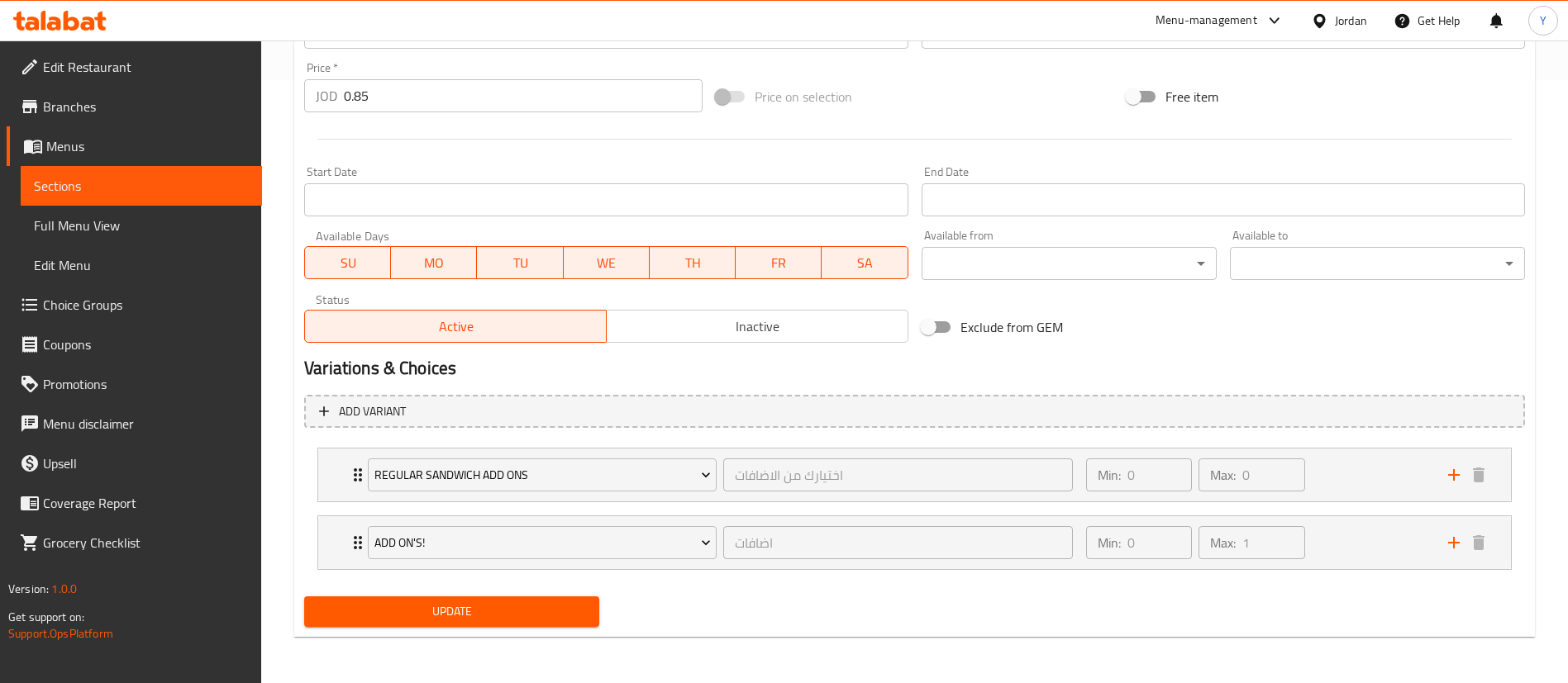
click at [387, 616] on span "Update" at bounding box center [452, 612] width 269 height 21
click at [462, 612] on span "Update" at bounding box center [452, 612] width 269 height 21
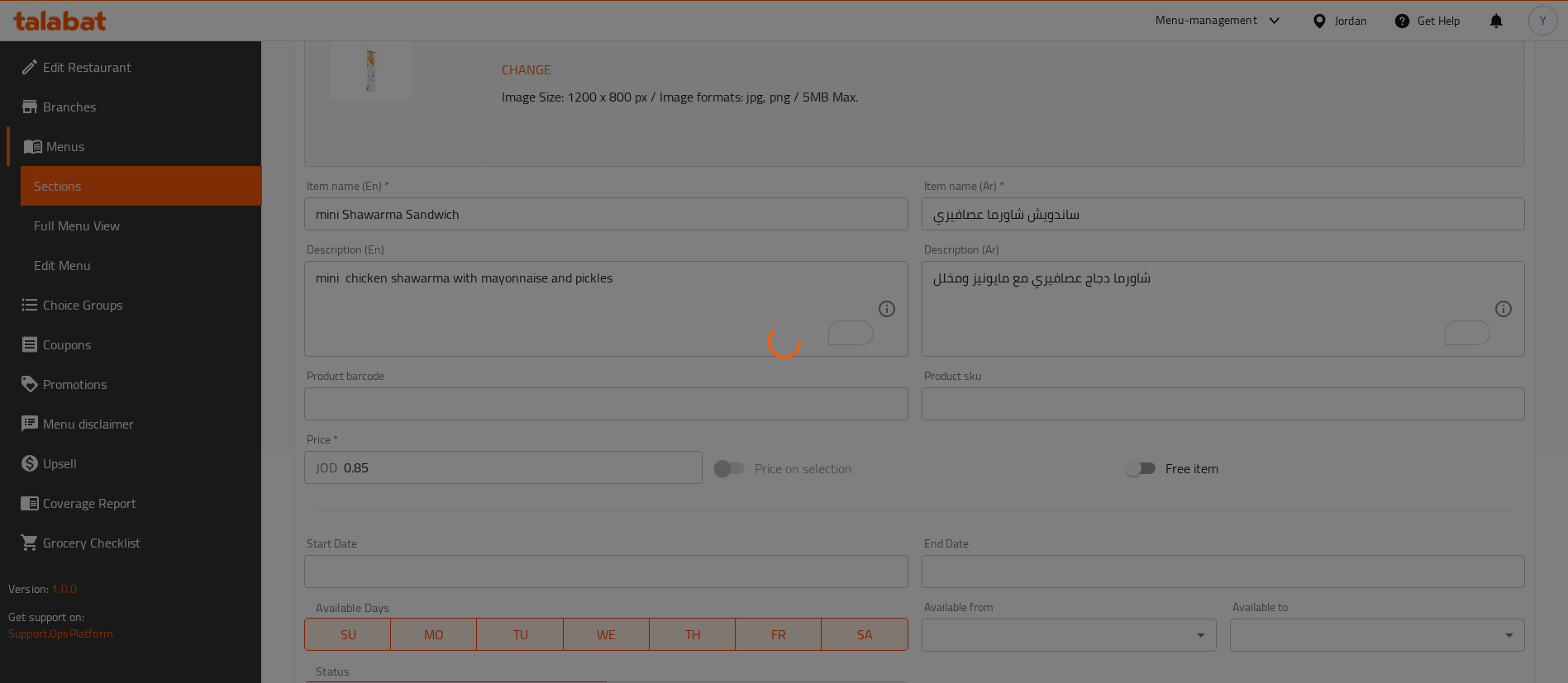
scroll to position [0, 0]
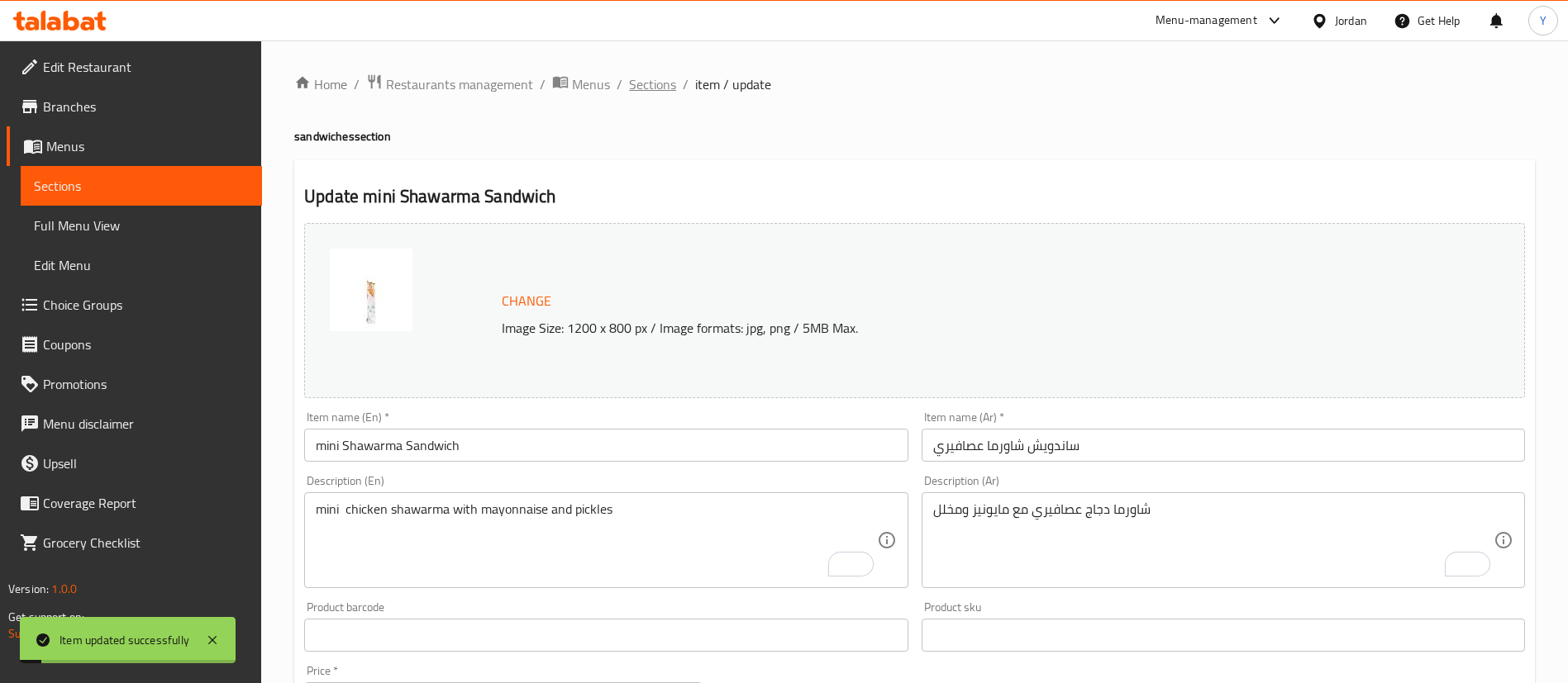
click at [655, 81] on span "Sections" at bounding box center [653, 85] width 47 height 20
